Goal: Check status: Check status

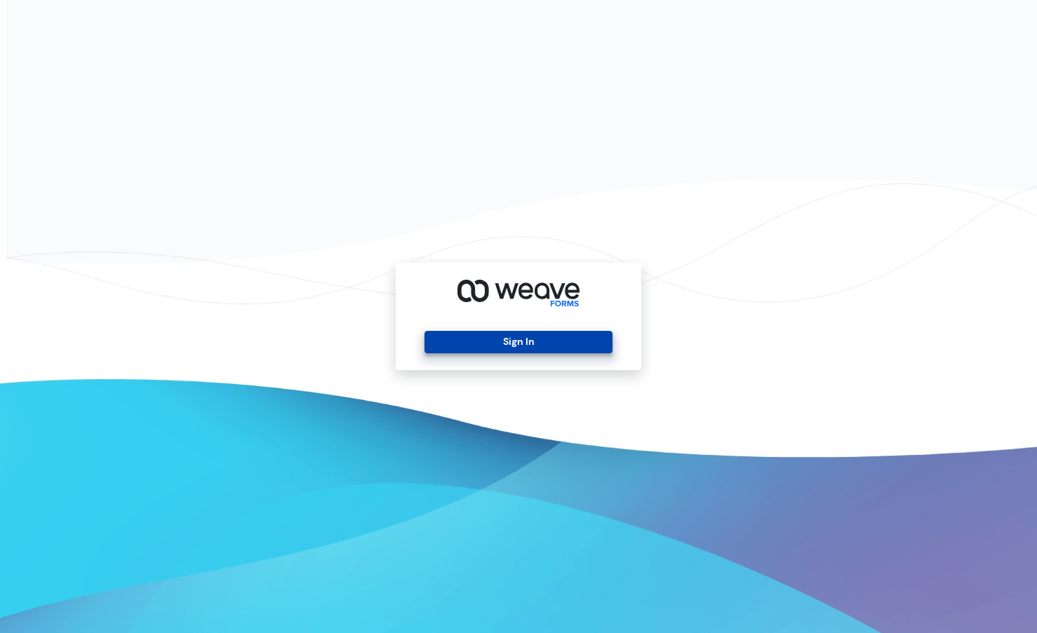
click at [518, 345] on button "Sign In" at bounding box center [517, 342] width 187 height 22
